Goal: Complete application form

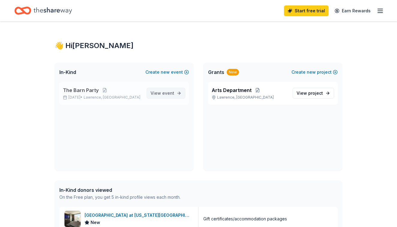
click at [179, 95] on link "View event" at bounding box center [166, 93] width 39 height 11
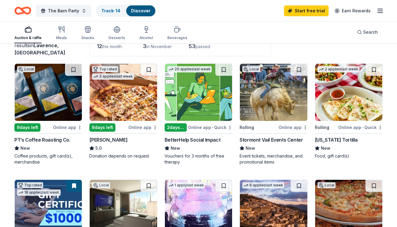
scroll to position [47, 0]
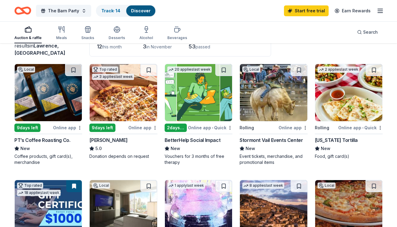
click at [208, 102] on img at bounding box center [198, 92] width 67 height 57
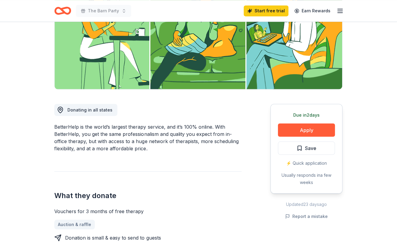
scroll to position [93, 0]
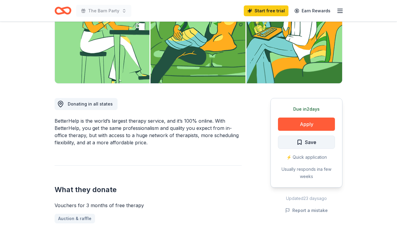
scroll to position [100, 0]
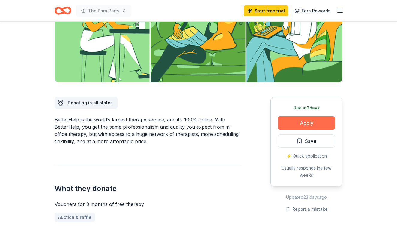
click at [309, 125] on button "Apply" at bounding box center [306, 122] width 57 height 13
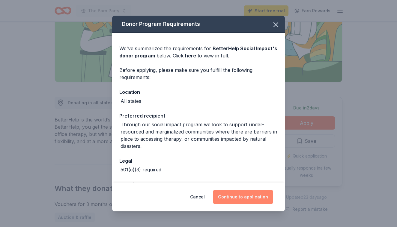
click at [254, 200] on button "Continue to application" at bounding box center [243, 196] width 60 height 14
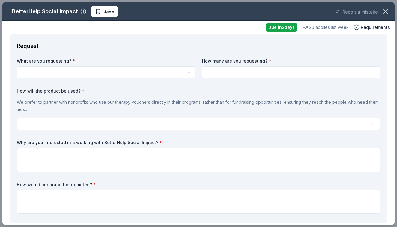
click at [180, 76] on html "The Barn Party Start free trial Earn Rewards Due in 2 days Share BetterHelp Soc…" at bounding box center [198, 13] width 397 height 227
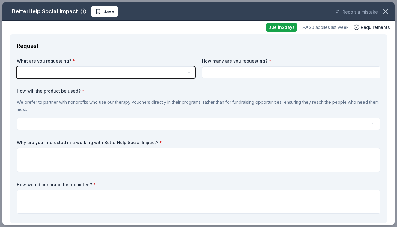
scroll to position [0, 0]
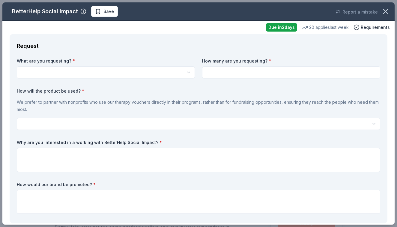
click at [180, 76] on html "The Barn Party Save Apply Due in 2 days Share BetterHelp Social Impact New 20 a…" at bounding box center [198, 113] width 397 height 227
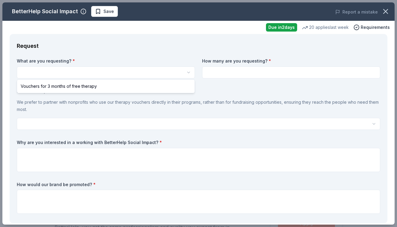
select select "Vouchers for 3 months of free therapy"
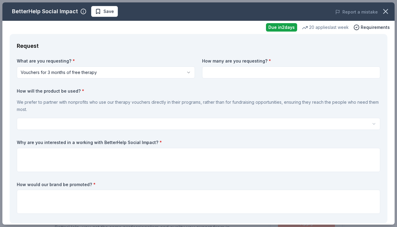
click at [246, 67] on input at bounding box center [291, 72] width 178 height 12
type input "2"
click at [200, 119] on html "The Barn Party Save Apply Due in 2 days Share BetterHelp Social Impact New 20 a…" at bounding box center [198, 113] width 397 height 227
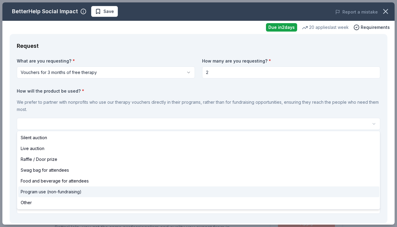
select select "programUse"
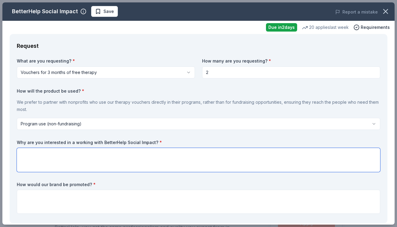
click at [158, 163] on textarea at bounding box center [199, 160] width 364 height 24
type textarea "W"
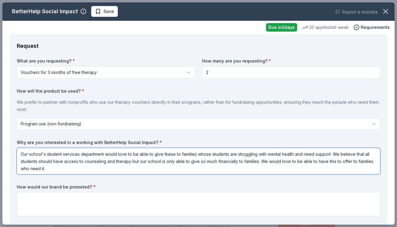
type textarea "Our school's student services department would love to be able to give these to…"
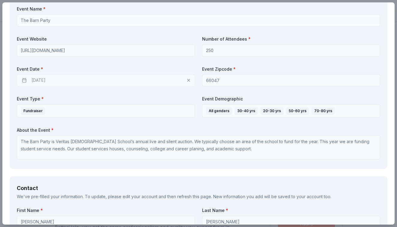
scroll to position [266, 0]
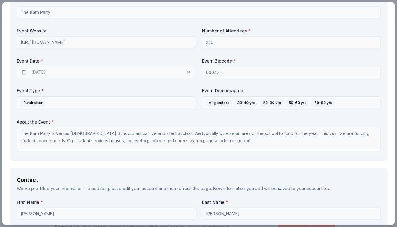
type textarea "We would put your logo in our quarterly newsletter as a business who gave to ou…"
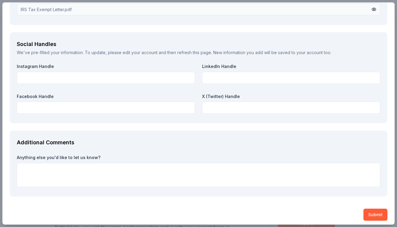
scroll to position [685, 0]
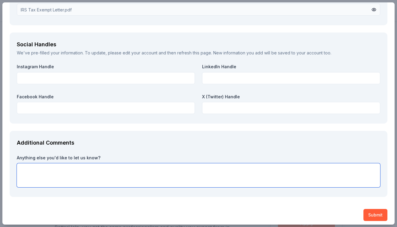
click at [204, 171] on textarea at bounding box center [199, 175] width 364 height 24
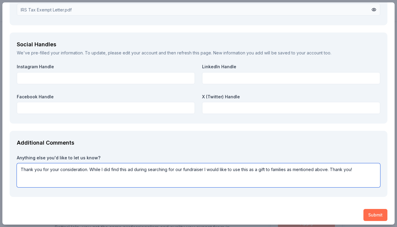
type textarea "Thank you for your consideration. While I did find this ad during searching for…"
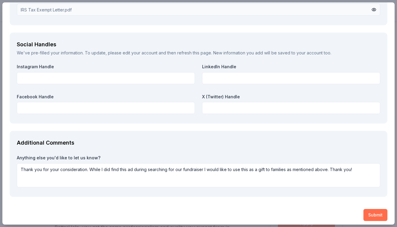
click at [376, 214] on button "Submit" at bounding box center [376, 215] width 24 height 12
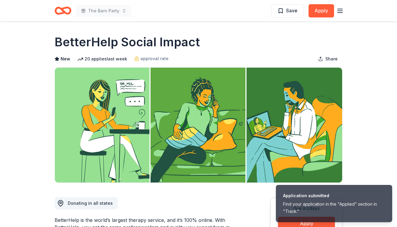
scroll to position [0, 0]
click at [68, 9] on icon "Home" at bounding box center [63, 11] width 17 height 14
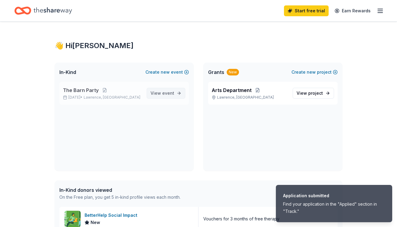
click at [165, 91] on span "event" at bounding box center [168, 92] width 12 height 5
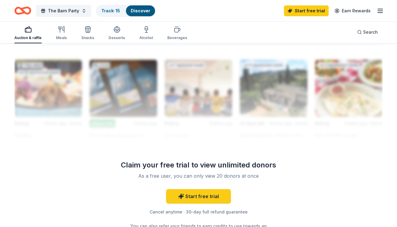
scroll to position [364, 0]
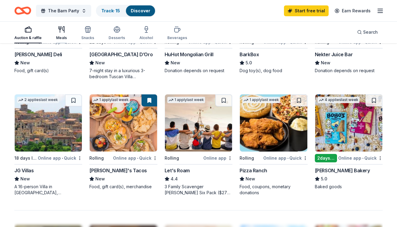
click at [65, 41] on button "Meals" at bounding box center [61, 33] width 11 height 20
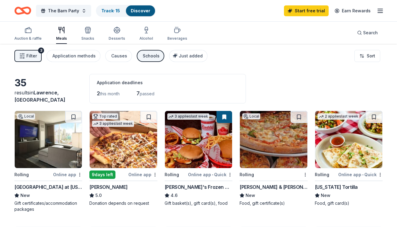
click at [62, 149] on img at bounding box center [48, 139] width 67 height 57
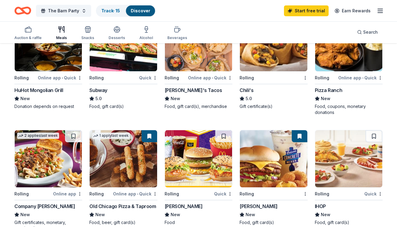
scroll to position [332, 0]
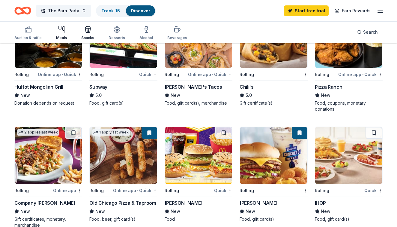
click at [89, 31] on icon "button" at bounding box center [87, 30] width 5 height 4
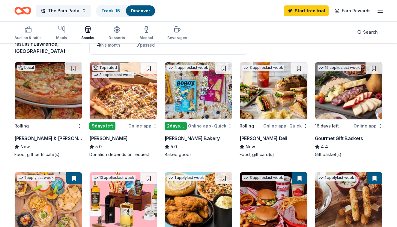
scroll to position [11, 0]
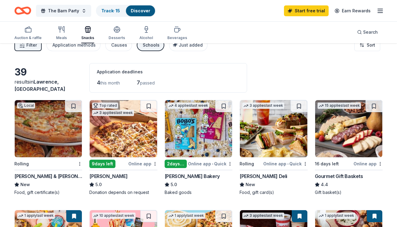
click at [347, 129] on img at bounding box center [348, 128] width 67 height 57
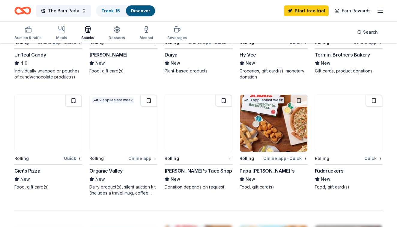
scroll to position [358, 0]
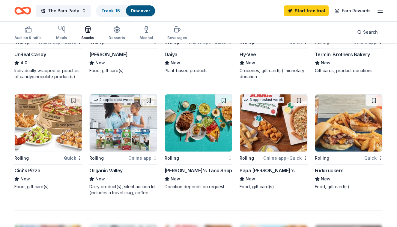
click at [261, 110] on img at bounding box center [273, 122] width 67 height 57
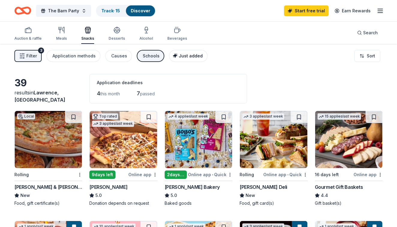
scroll to position [0, 0]
click at [185, 51] on button "Just added" at bounding box center [188, 56] width 38 height 12
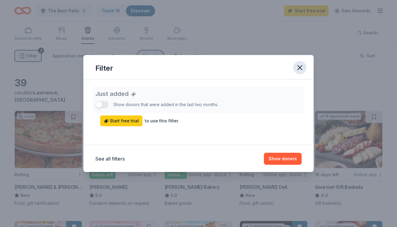
click at [300, 69] on icon "button" at bounding box center [300, 67] width 8 height 8
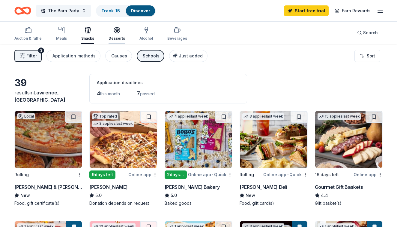
click at [116, 32] on icon "button" at bounding box center [116, 29] width 7 height 7
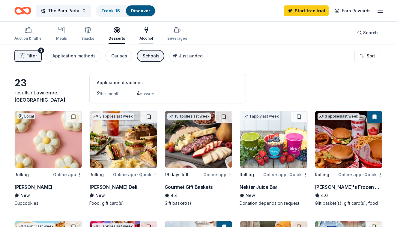
click at [149, 36] on div "Alcohol" at bounding box center [147, 33] width 14 height 14
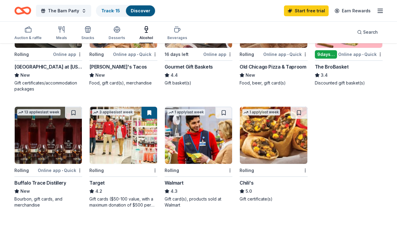
scroll to position [120, 0]
click at [63, 165] on div "13 applies last week Rolling Online app • Quick Buffalo Trace Distillery New Bo…" at bounding box center [48, 156] width 68 height 101
click at [169, 34] on div "Beverages" at bounding box center [177, 33] width 20 height 14
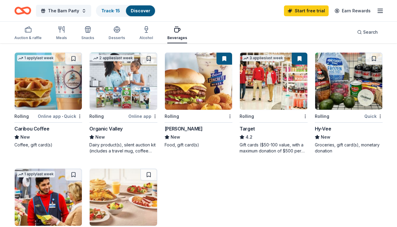
scroll to position [200, 0]
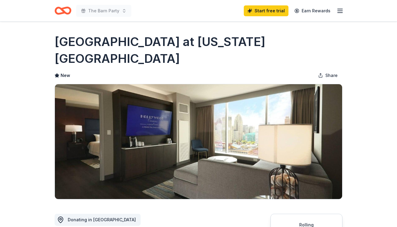
scroll to position [112, 0]
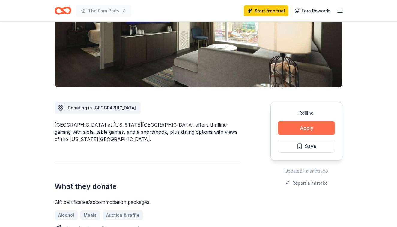
click at [327, 121] on button "Apply" at bounding box center [306, 127] width 57 height 13
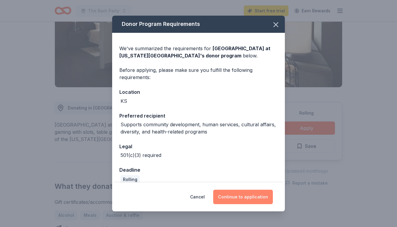
click at [245, 196] on button "Continue to application" at bounding box center [243, 196] width 60 height 14
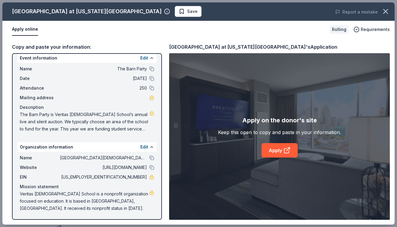
scroll to position [5, 0]
click at [283, 149] on link "Apply" at bounding box center [280, 150] width 36 height 14
click at [385, 16] on button "button" at bounding box center [385, 11] width 13 height 13
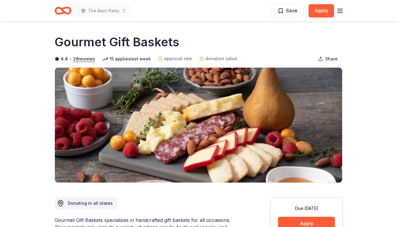
scroll to position [22, 0]
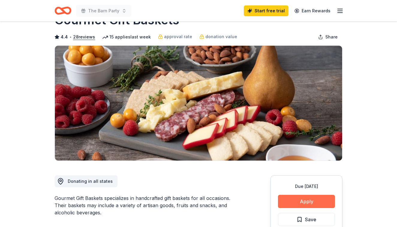
click at [301, 196] on button "Apply" at bounding box center [306, 200] width 57 height 13
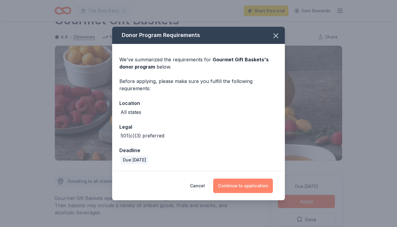
click at [259, 181] on button "Continue to application" at bounding box center [243, 185] width 60 height 14
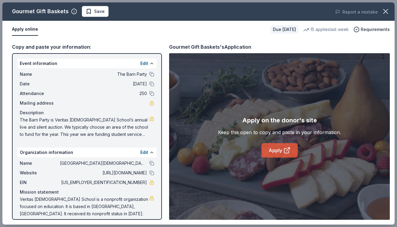
click at [272, 153] on link "Apply" at bounding box center [280, 150] width 36 height 14
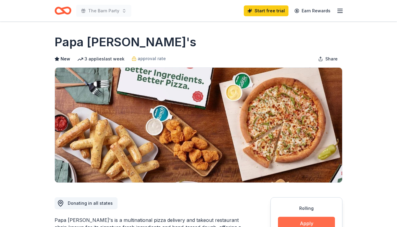
click at [306, 220] on button "Apply" at bounding box center [306, 222] width 57 height 13
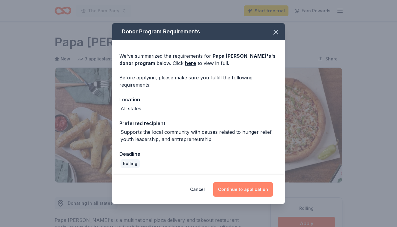
click at [255, 189] on button "Continue to application" at bounding box center [243, 189] width 60 height 14
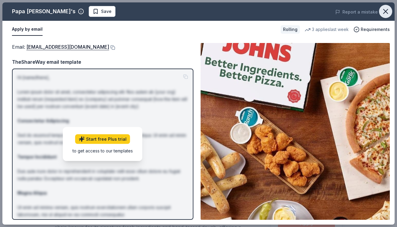
click at [387, 10] on icon "button" at bounding box center [386, 11] width 8 height 8
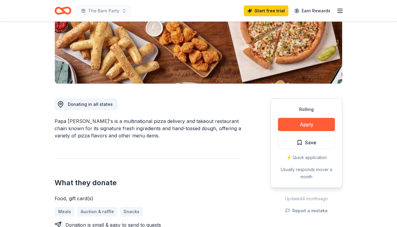
scroll to position [101, 0]
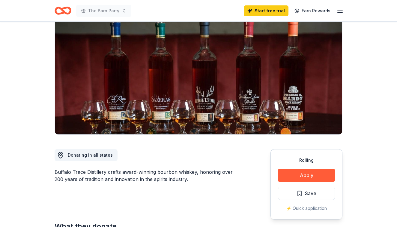
scroll to position [68, 0]
